Goal: Information Seeking & Learning: Understand process/instructions

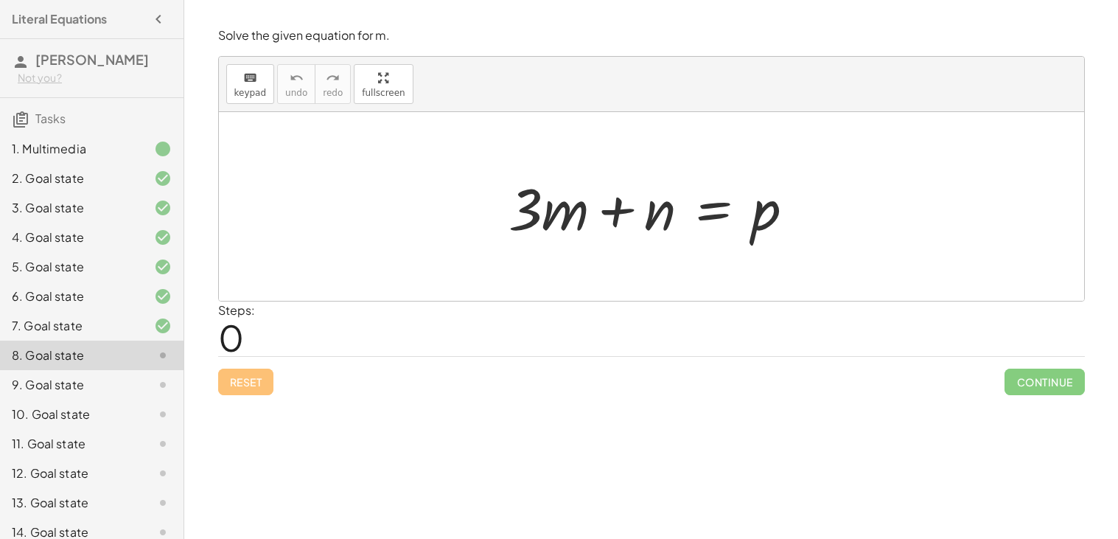
click at [617, 211] on div at bounding box center [657, 207] width 312 height 76
click at [715, 214] on div at bounding box center [657, 207] width 312 height 76
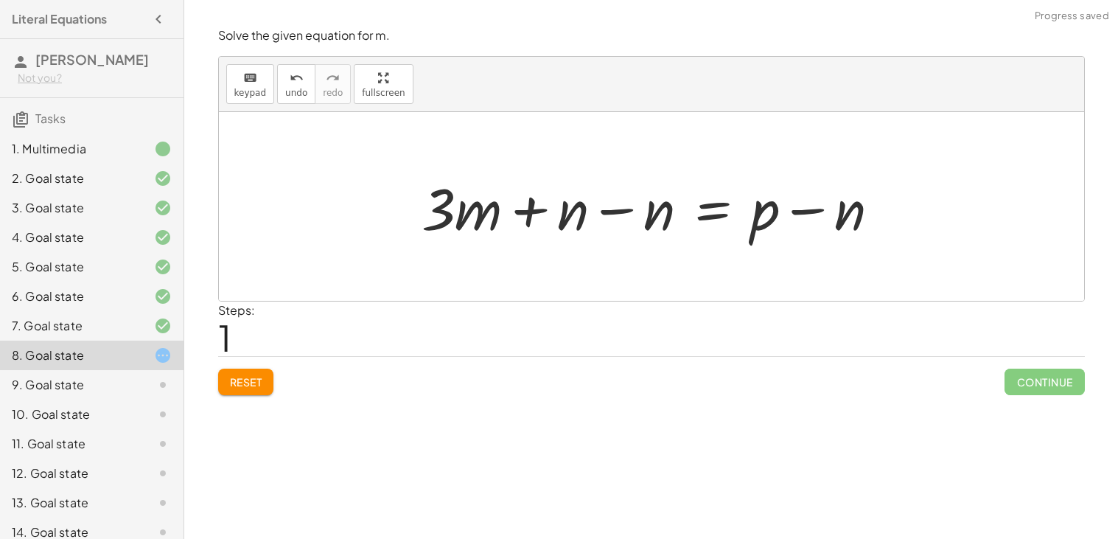
click at [804, 209] on div at bounding box center [656, 207] width 485 height 76
click at [613, 213] on div at bounding box center [656, 207] width 485 height 76
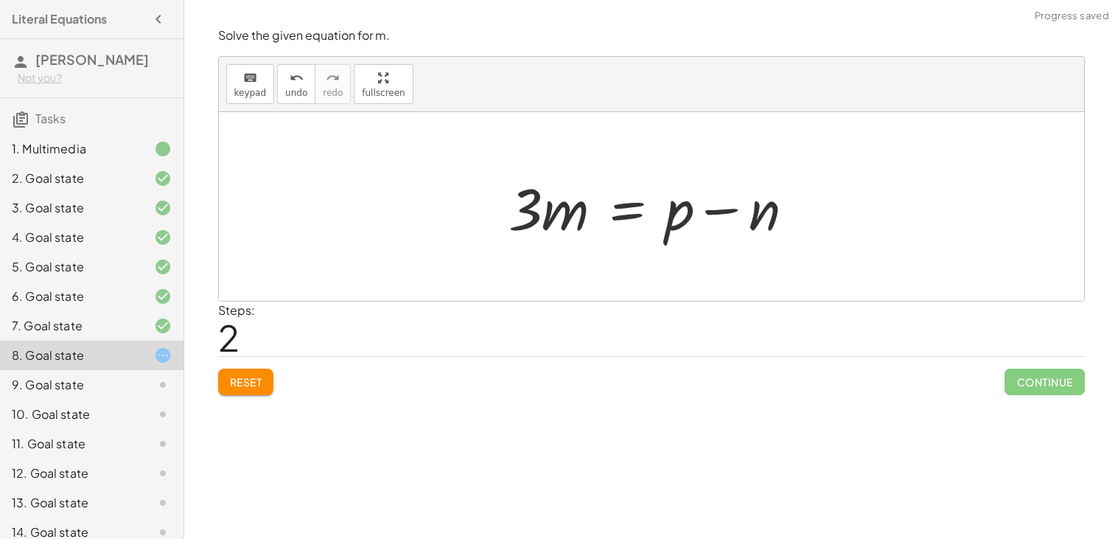
click at [523, 213] on div at bounding box center [657, 207] width 312 height 76
click at [635, 210] on div at bounding box center [657, 207] width 312 height 76
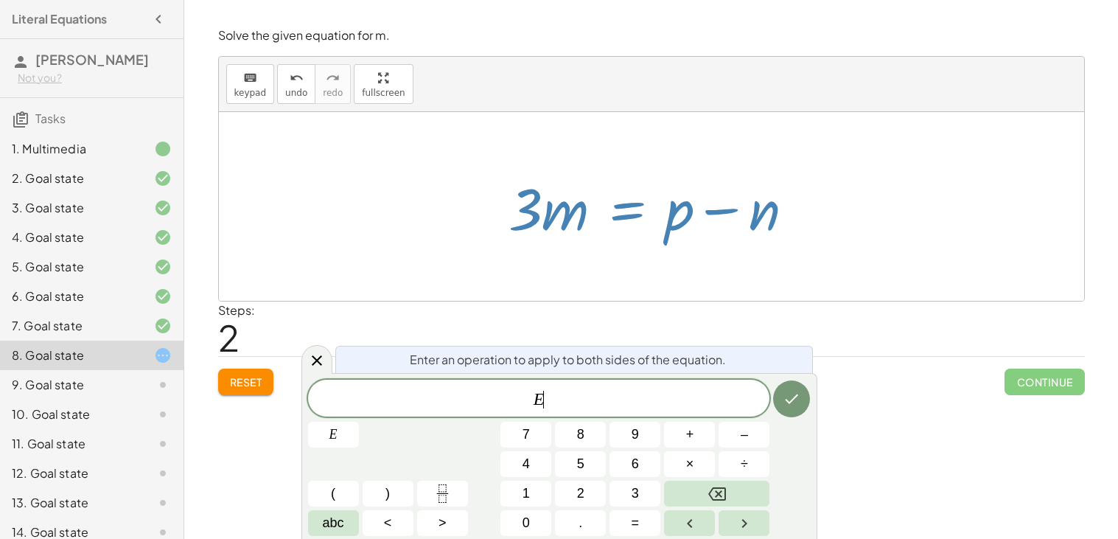
click at [715, 217] on div at bounding box center [657, 207] width 312 height 76
click at [710, 212] on div at bounding box center [657, 207] width 312 height 76
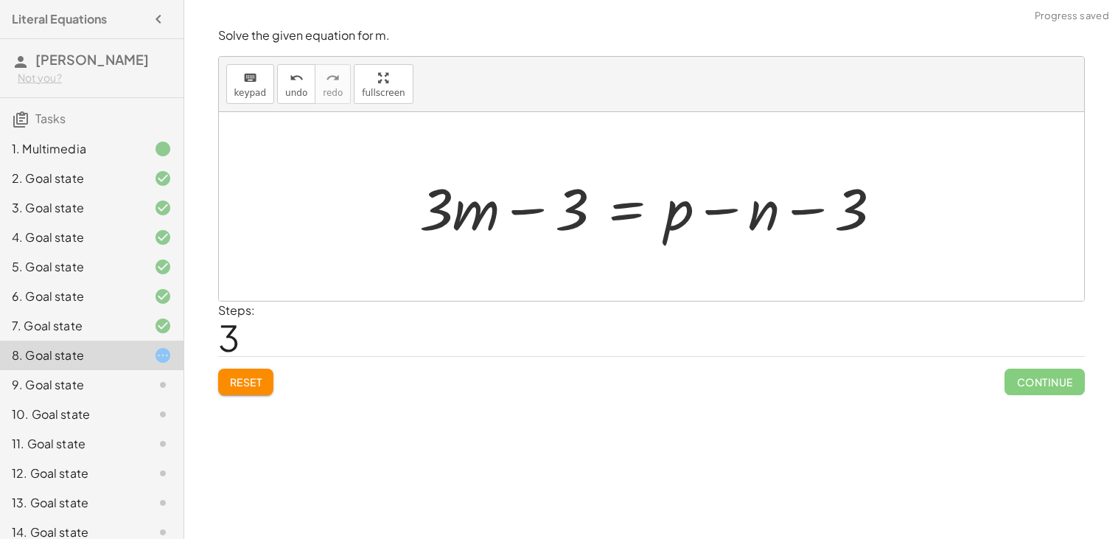
click at [533, 212] on div at bounding box center [656, 207] width 489 height 76
click at [810, 213] on div at bounding box center [656, 207] width 489 height 76
click at [716, 211] on div at bounding box center [656, 207] width 489 height 76
click at [259, 368] on button "Reset" at bounding box center [246, 381] width 56 height 27
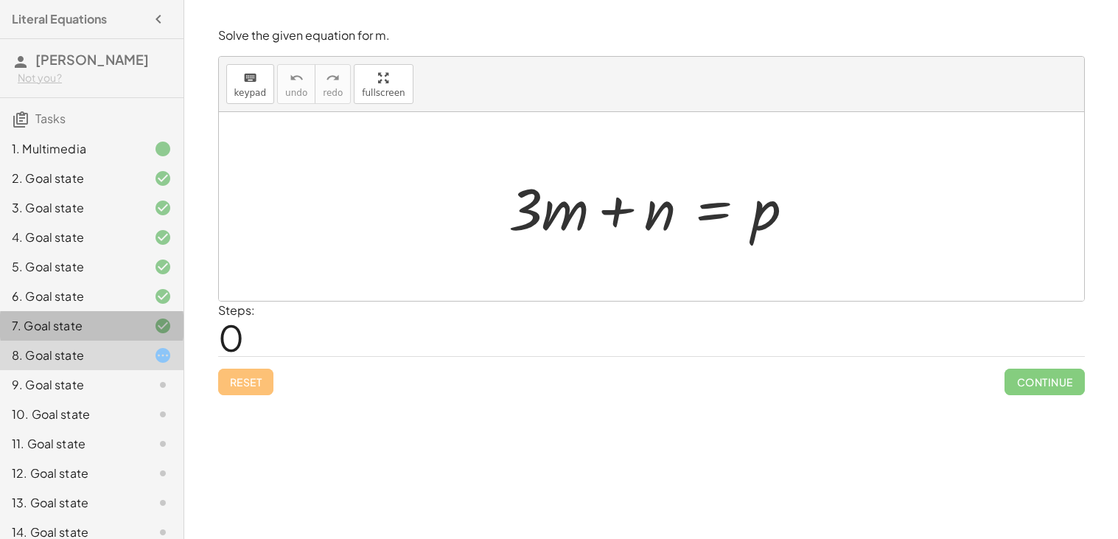
click at [91, 332] on div "7. Goal state" at bounding box center [71, 326] width 119 height 18
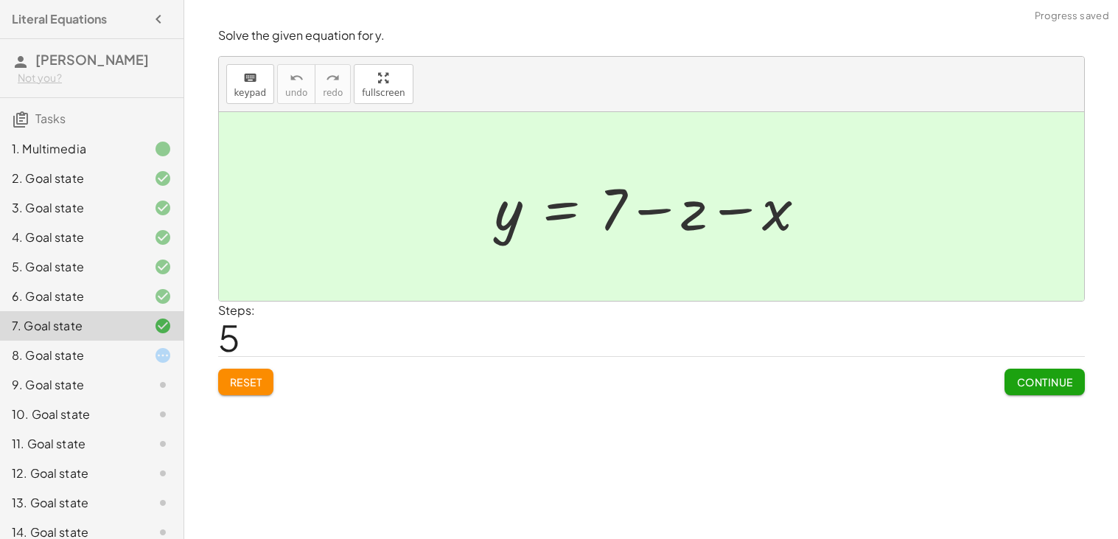
click at [119, 399] on div "8. Goal state" at bounding box center [91, 413] width 183 height 29
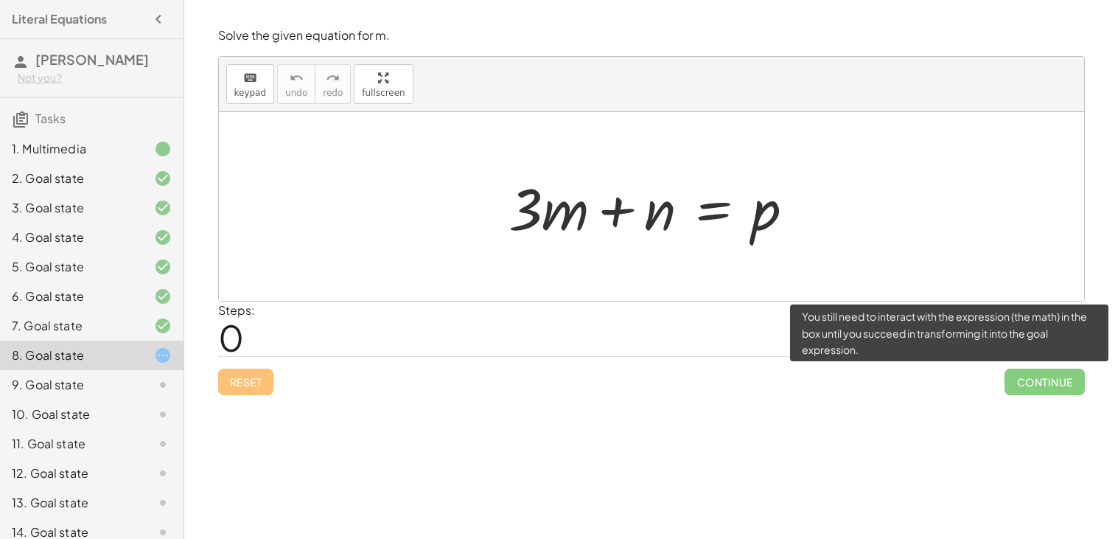
click at [1030, 382] on span "Continue" at bounding box center [1044, 381] width 80 height 27
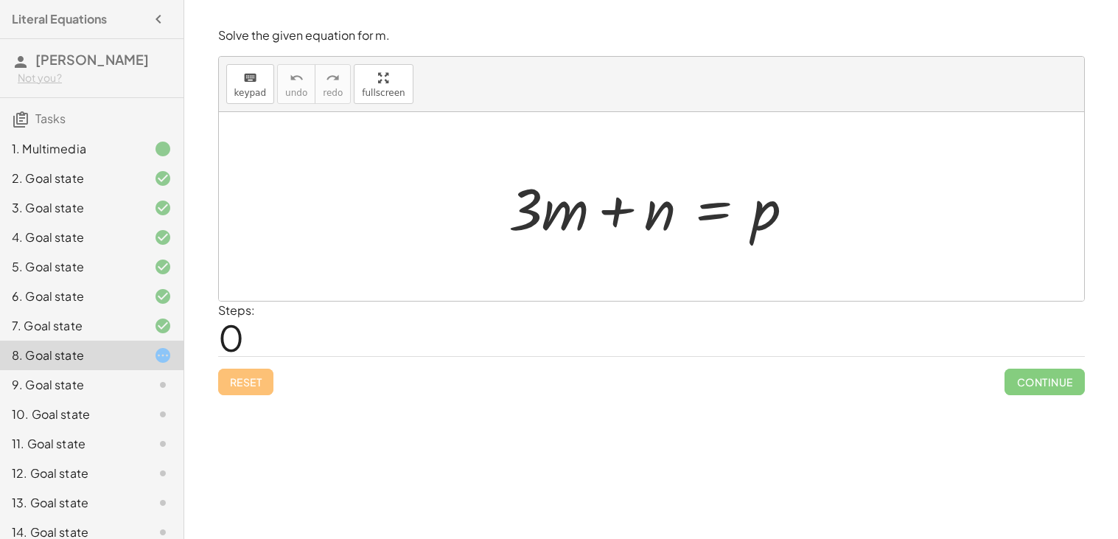
click at [70, 378] on div "9. Goal state" at bounding box center [71, 385] width 119 height 18
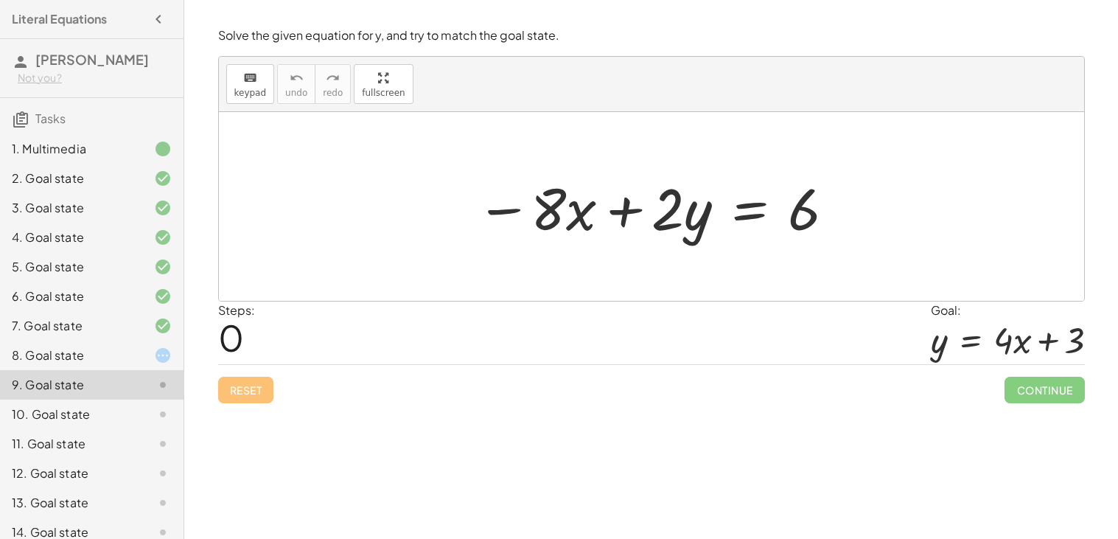
click at [750, 214] on div at bounding box center [657, 207] width 376 height 76
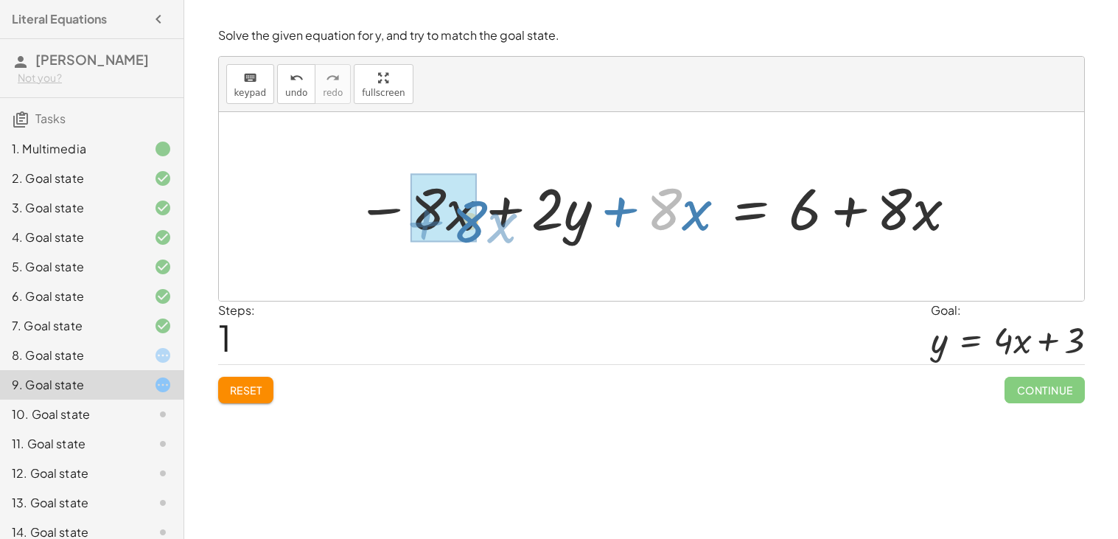
drag, startPoint x: 673, startPoint y: 196, endPoint x: 479, endPoint y: 209, distance: 194.9
click at [479, 209] on div at bounding box center [656, 207] width 617 height 76
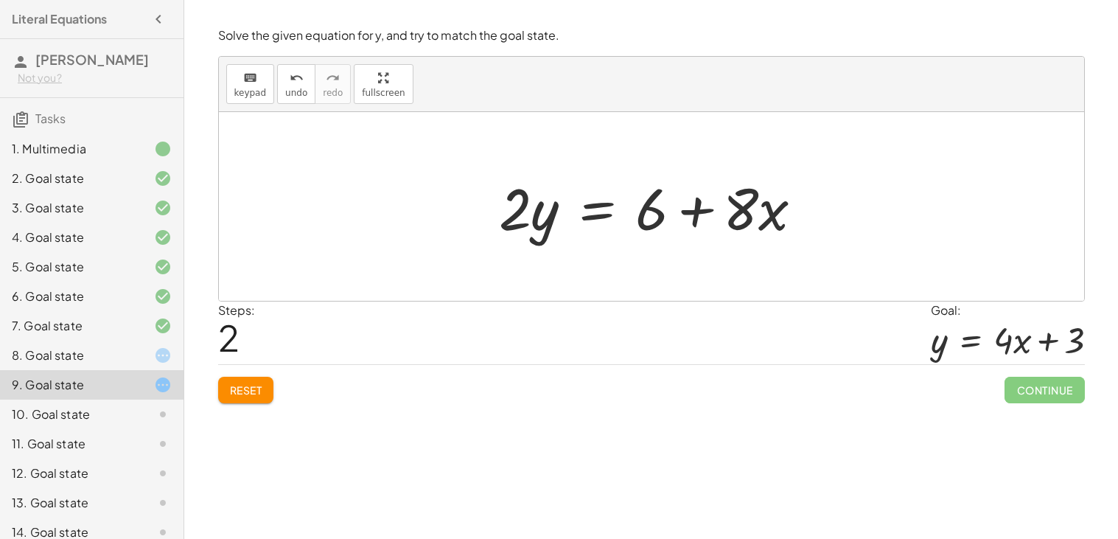
click at [606, 219] on div at bounding box center [656, 207] width 331 height 76
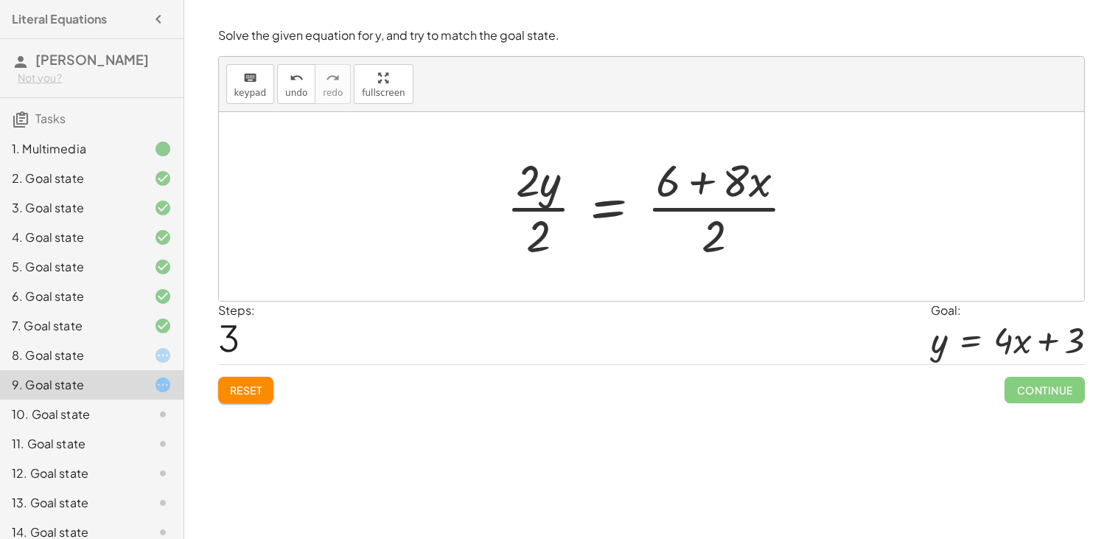
click at [534, 203] on div at bounding box center [656, 206] width 315 height 113
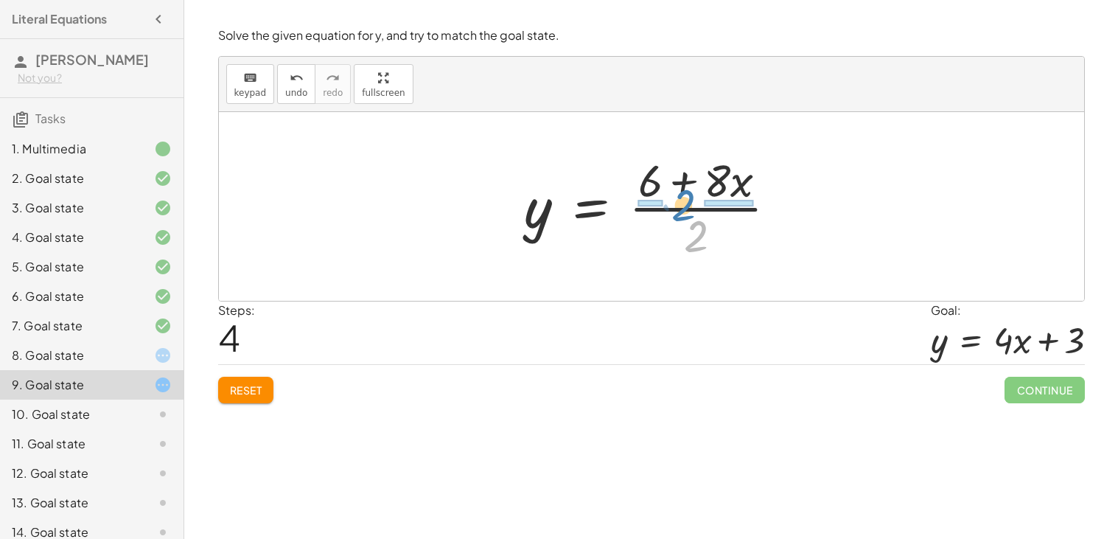
drag, startPoint x: 686, startPoint y: 239, endPoint x: 674, endPoint y: 209, distance: 33.1
click at [674, 209] on div at bounding box center [656, 206] width 279 height 113
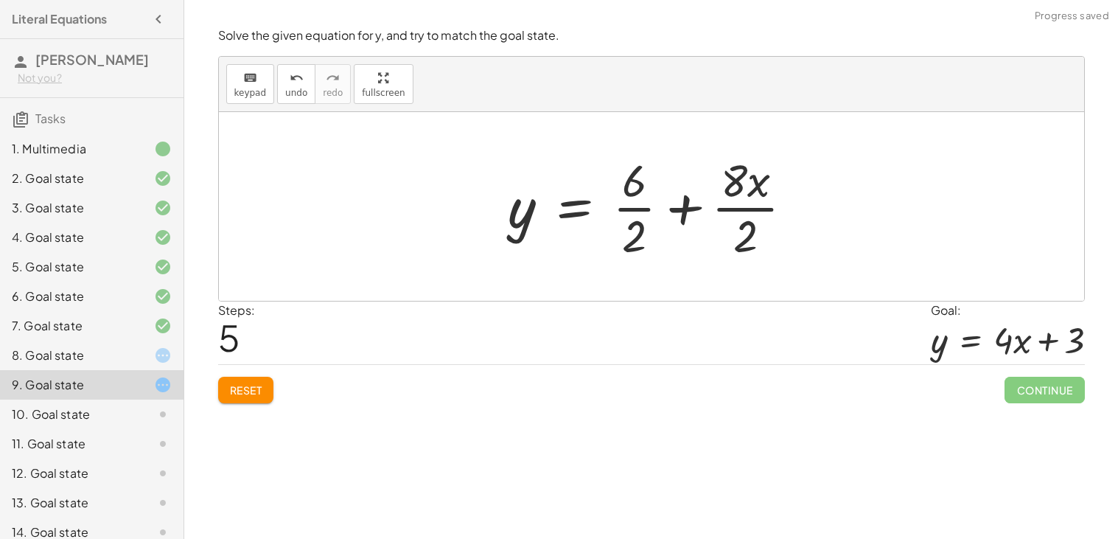
click at [640, 208] on div at bounding box center [657, 206] width 312 height 113
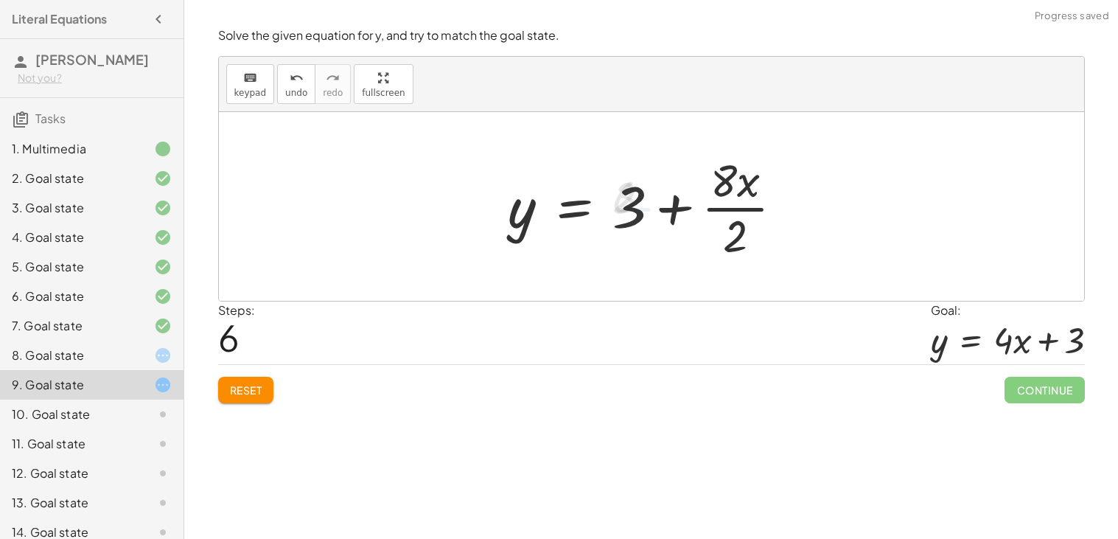
click at [725, 202] on div at bounding box center [652, 206] width 302 height 113
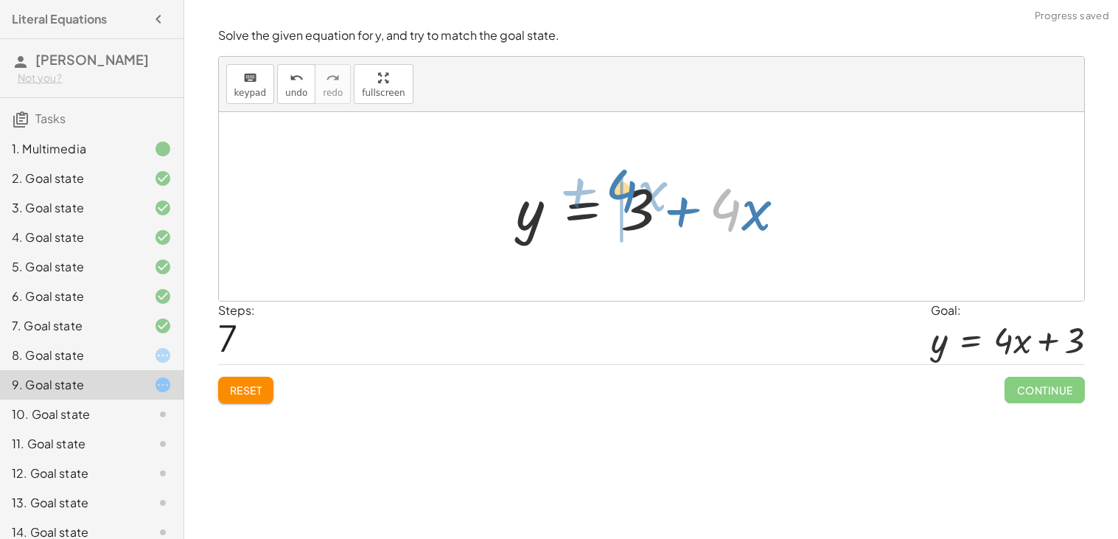
drag, startPoint x: 740, startPoint y: 209, endPoint x: 637, endPoint y: 191, distance: 104.7
click at [637, 191] on div at bounding box center [657, 207] width 296 height 76
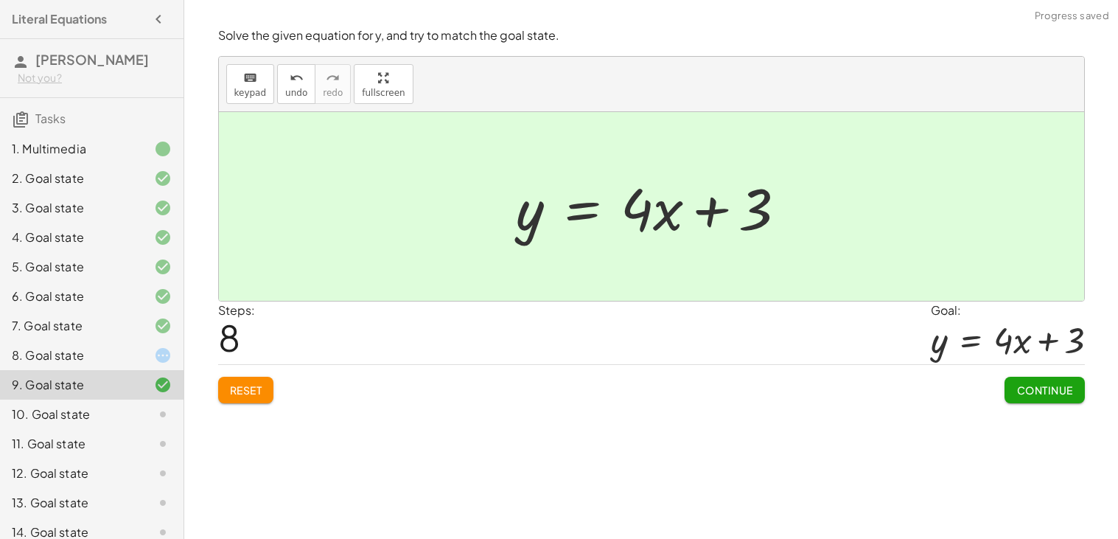
click at [0, 0] on div "Solve the given equation for y, and try to match the goal state. keyboard keypa…" at bounding box center [0, 0] width 0 height 0
click at [1080, 386] on button "Continue" at bounding box center [1044, 389] width 80 height 27
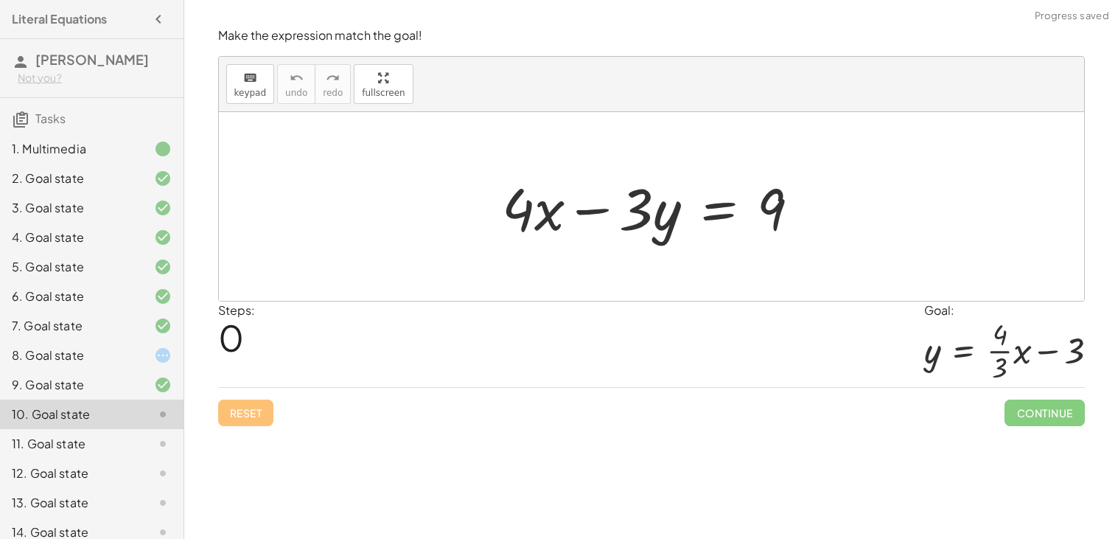
click at [172, 413] on div "10. Goal state" at bounding box center [91, 413] width 183 height 29
click at [140, 351] on div at bounding box center [150, 355] width 41 height 18
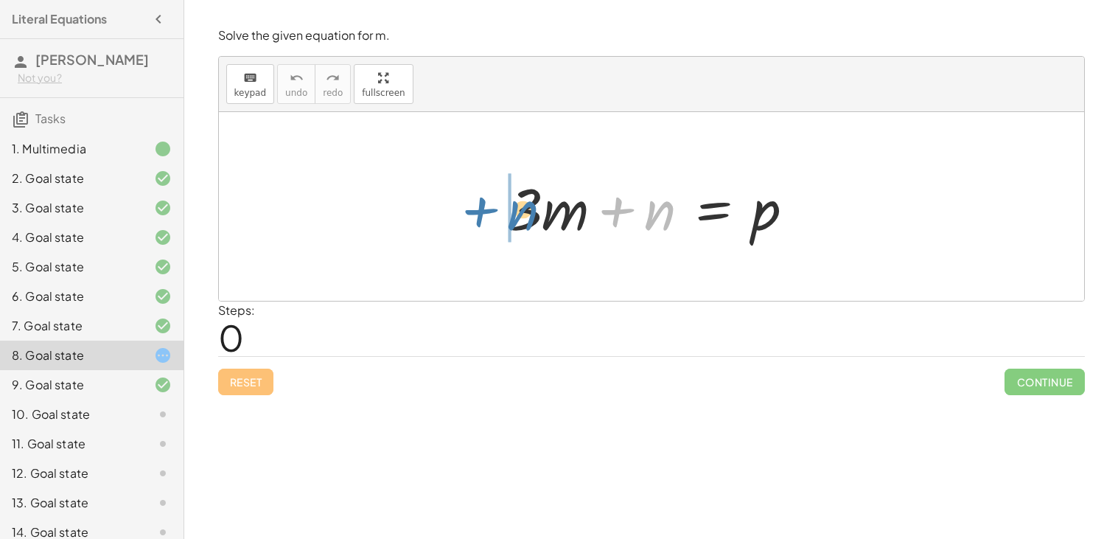
drag, startPoint x: 649, startPoint y: 207, endPoint x: 499, endPoint y: 209, distance: 150.3
click at [499, 209] on div "+ n + · 3 · m + n = p" at bounding box center [651, 206] width 331 height 83
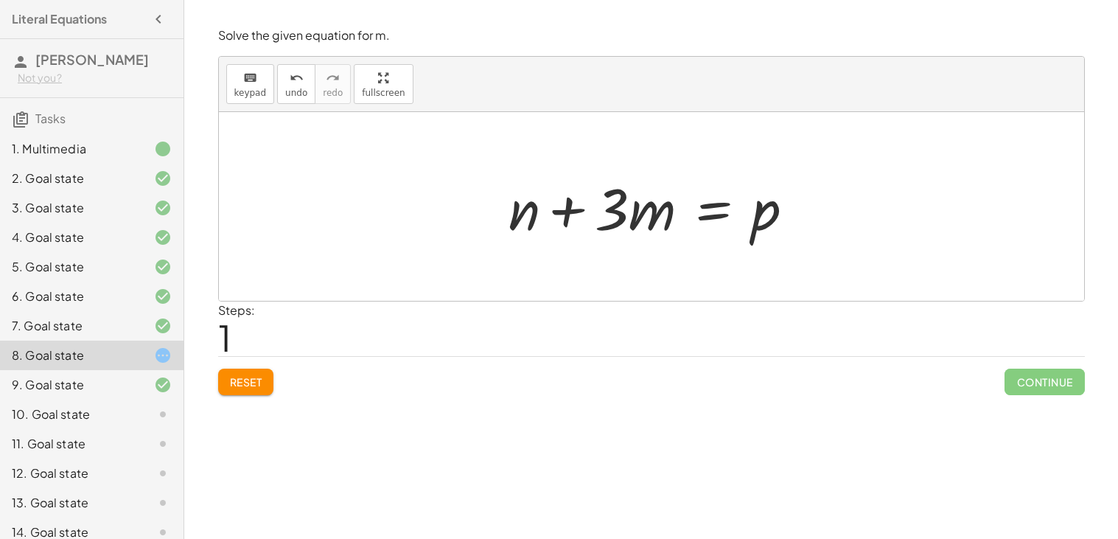
click at [704, 211] on div at bounding box center [657, 207] width 312 height 76
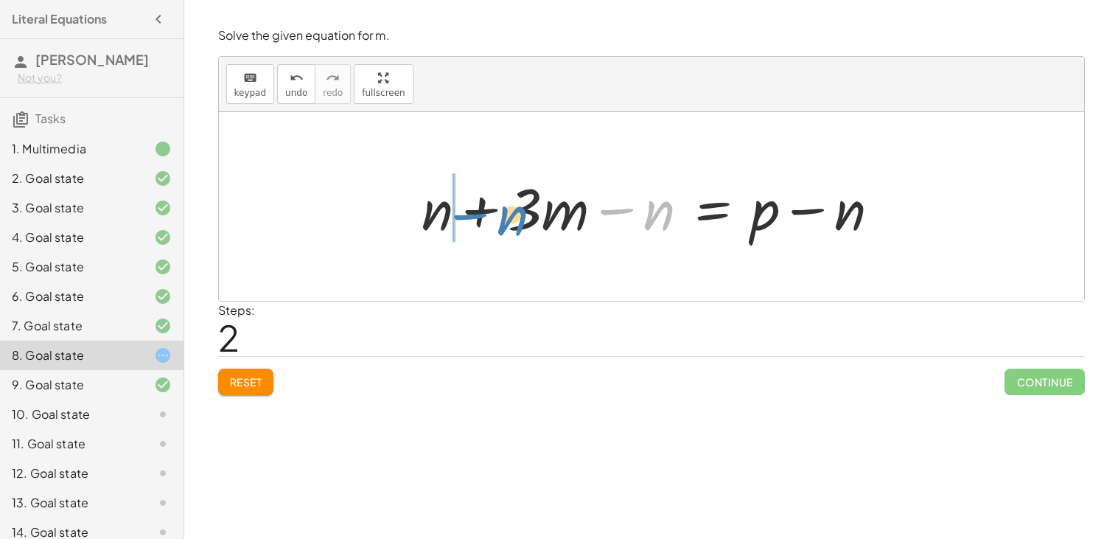
drag, startPoint x: 659, startPoint y: 212, endPoint x: 512, endPoint y: 217, distance: 146.7
click at [512, 217] on div at bounding box center [656, 207] width 485 height 76
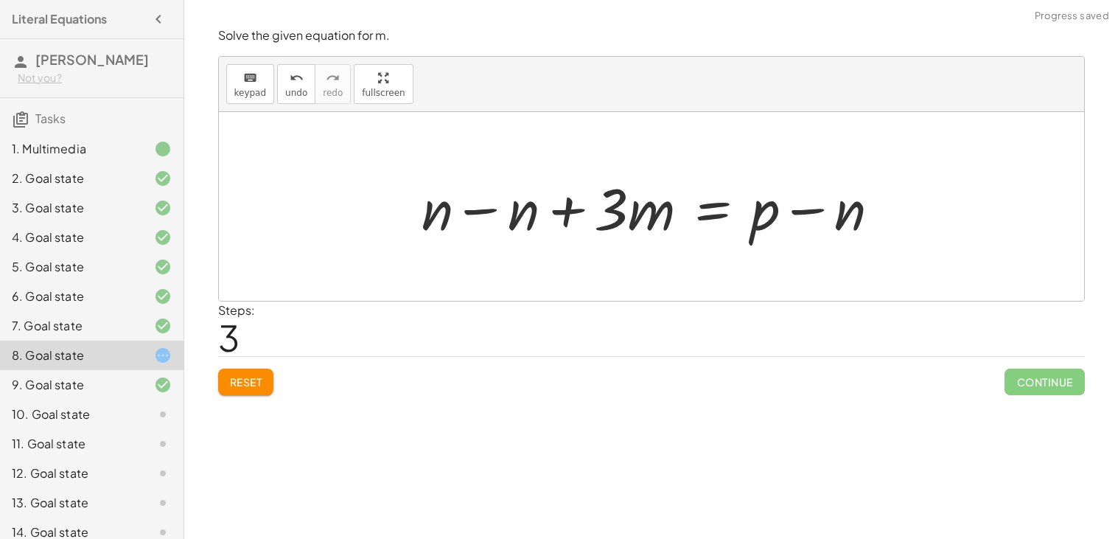
click at [495, 213] on div at bounding box center [656, 207] width 485 height 76
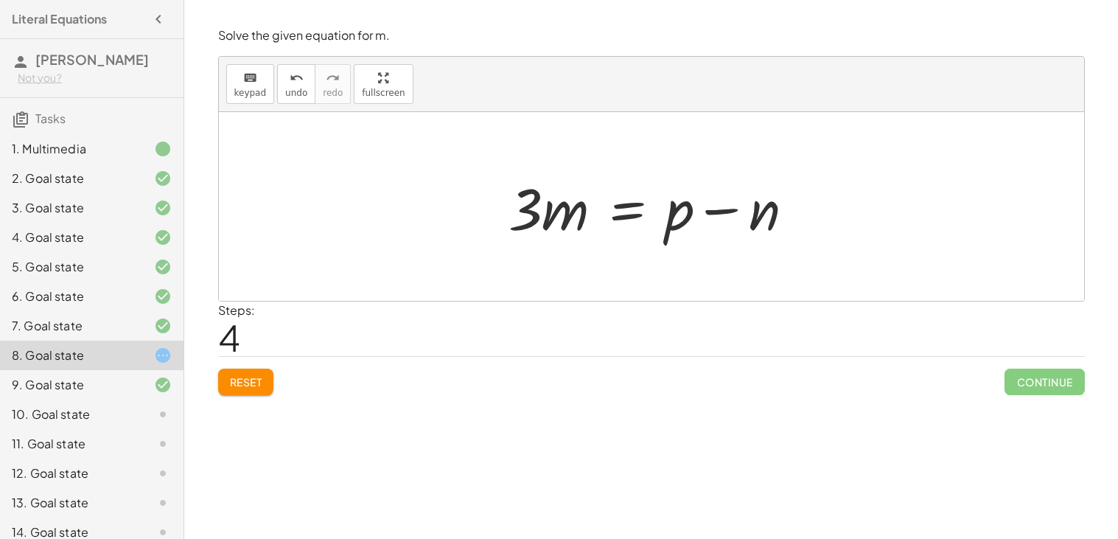
click at [626, 212] on div at bounding box center [657, 207] width 312 height 76
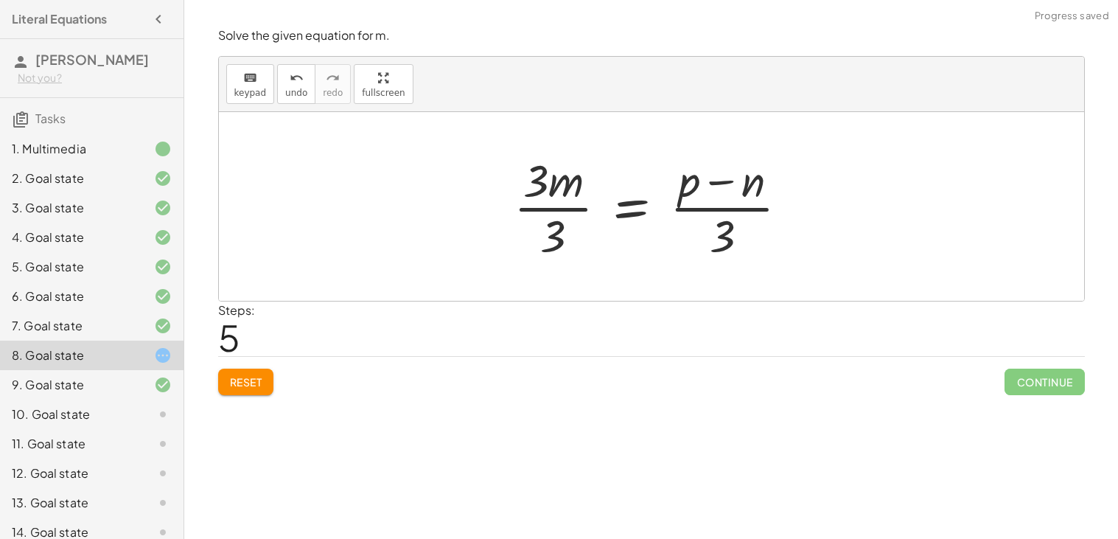
click at [554, 209] on div at bounding box center [656, 206] width 301 height 113
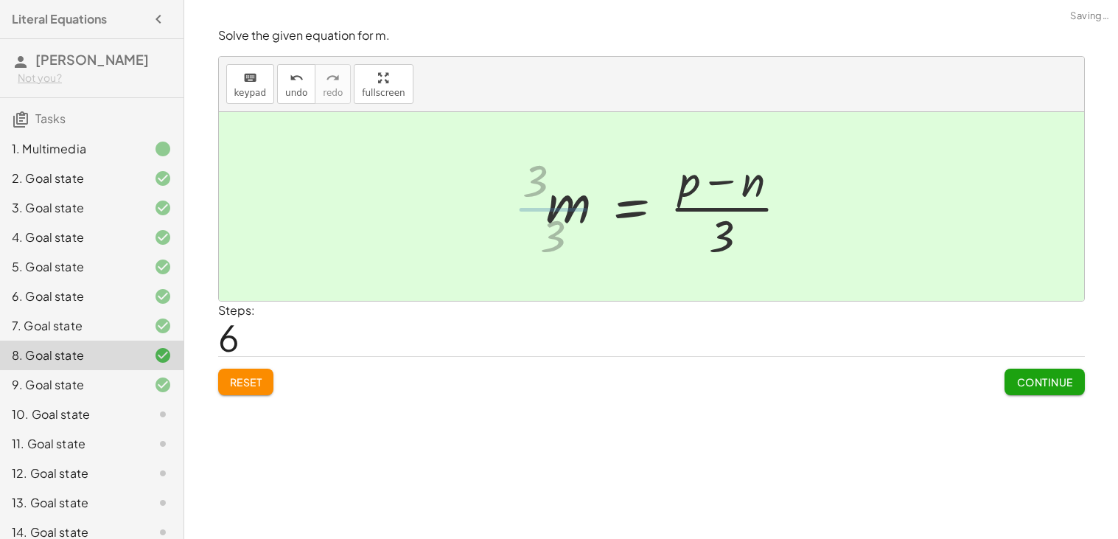
click at [693, 210] on div at bounding box center [673, 206] width 269 height 113
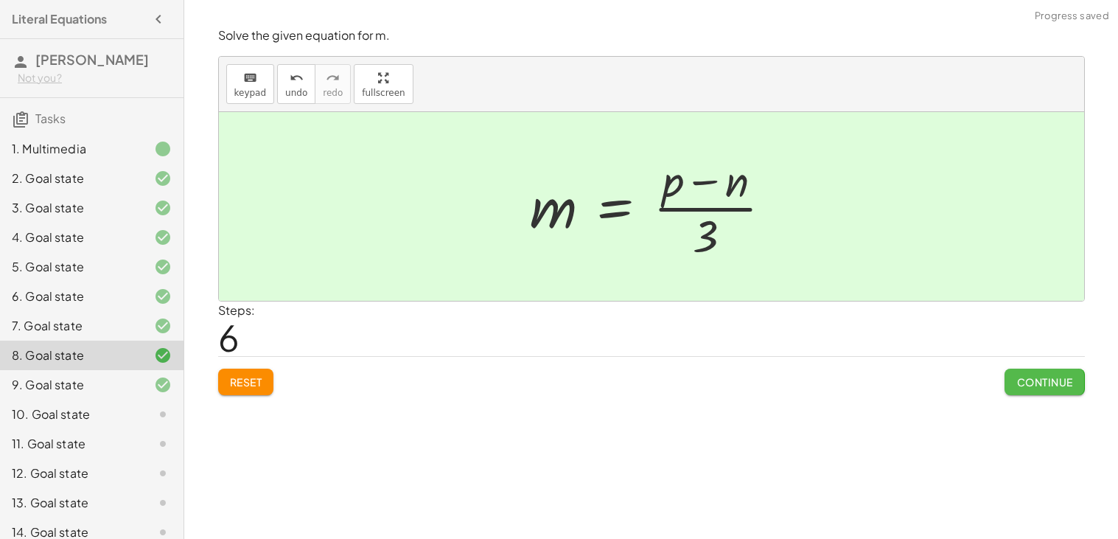
click at [1047, 380] on span "Continue" at bounding box center [1044, 381] width 56 height 13
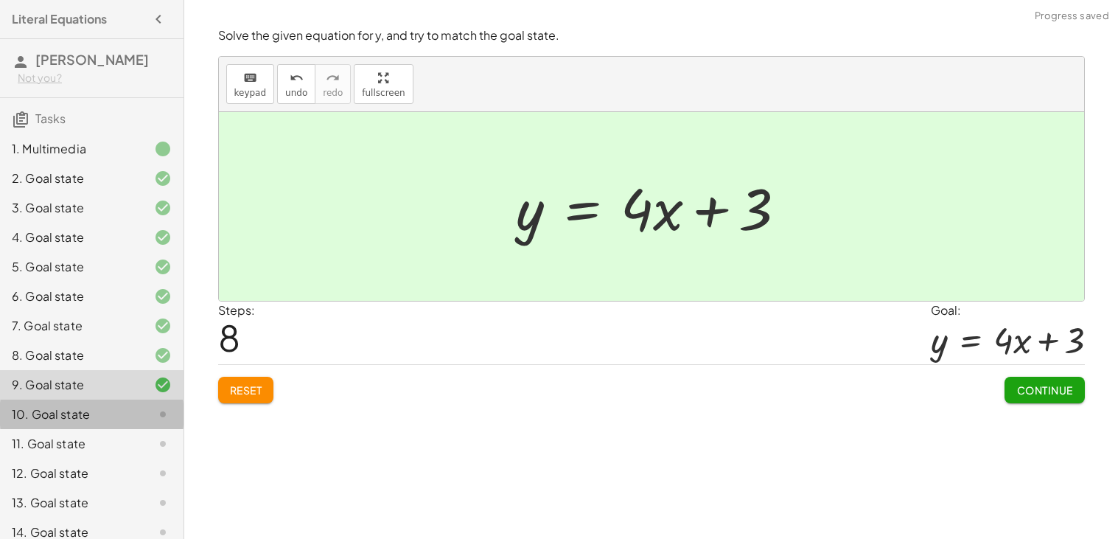
click at [96, 410] on div "10. Goal state" at bounding box center [71, 414] width 119 height 18
